Goal: Task Accomplishment & Management: Complete application form

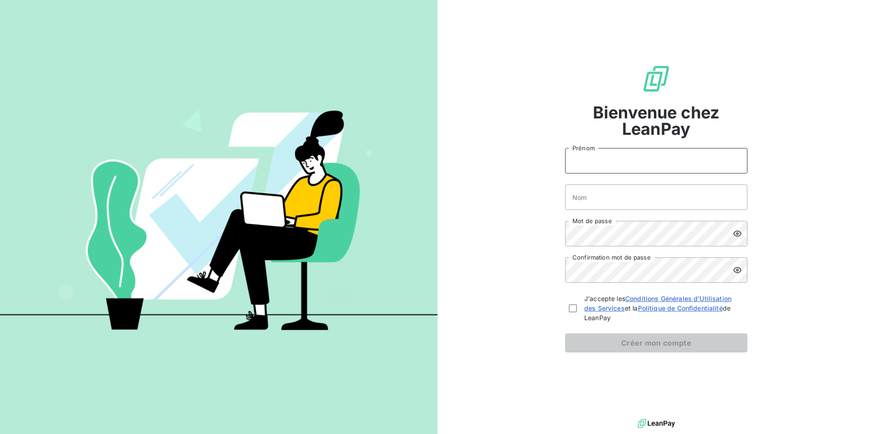
click at [698, 153] on input "Prénom" at bounding box center [656, 161] width 182 height 26
type input "j"
type input "[PERSON_NAME]"
click at [661, 204] on input "Nom" at bounding box center [656, 197] width 182 height 26
type input "[MEDICAL_DATA]"
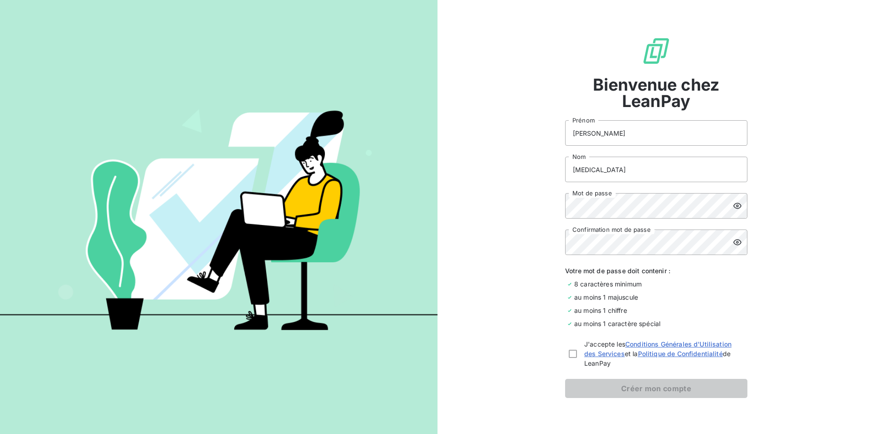
click at [574, 353] on div "J'accepte les Conditions Générales d'Utilisation des Services et la Politique d…" at bounding box center [656, 353] width 182 height 29
click at [572, 353] on div at bounding box center [572, 354] width 8 height 8
checkbox input "true"
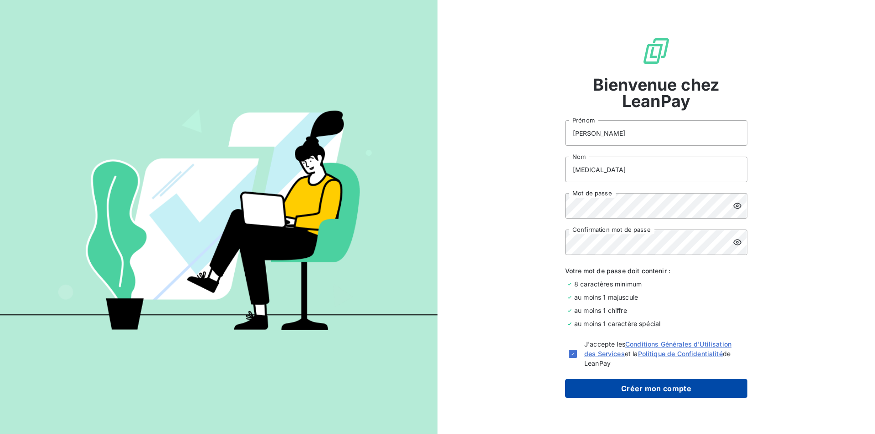
click at [611, 387] on button "Créer mon compte" at bounding box center [656, 388] width 182 height 19
